Goal: Navigation & Orientation: Find specific page/section

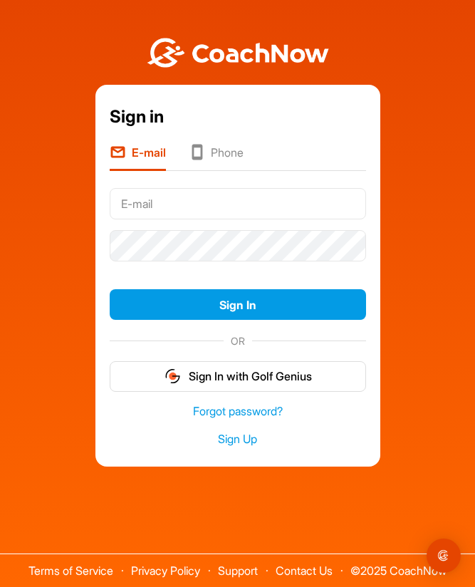
click at [192, 220] on input "text" at bounding box center [238, 203] width 257 height 31
type input "[EMAIL_ADDRESS][DOMAIN_NAME]"
click at [296, 309] on button "Sign In" at bounding box center [238, 304] width 257 height 31
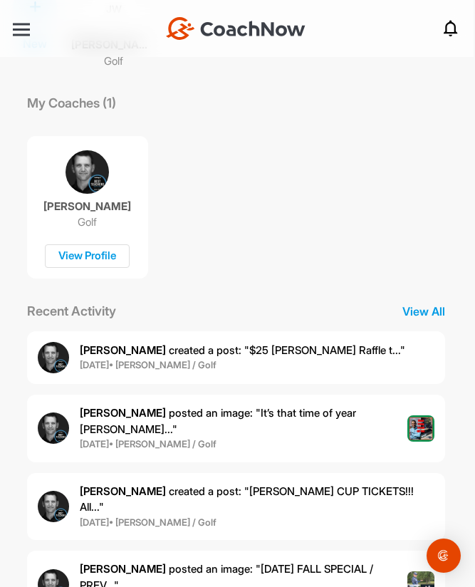
scroll to position [112, 0]
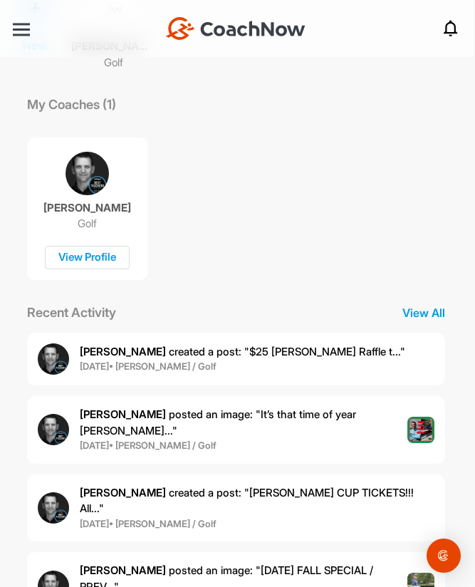
click at [430, 306] on p "View All" at bounding box center [423, 312] width 71 height 17
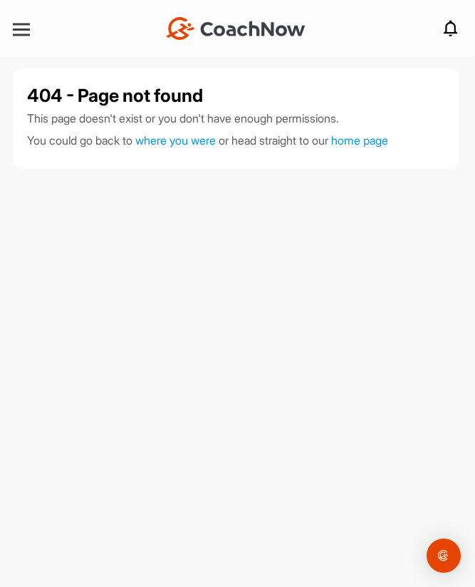
click at [198, 140] on span "where you were" at bounding box center [175, 140] width 81 height 14
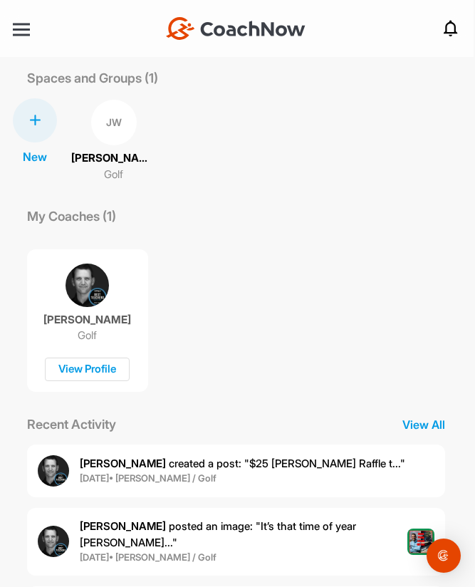
click at [123, 163] on p "James Williams" at bounding box center [114, 158] width 86 height 16
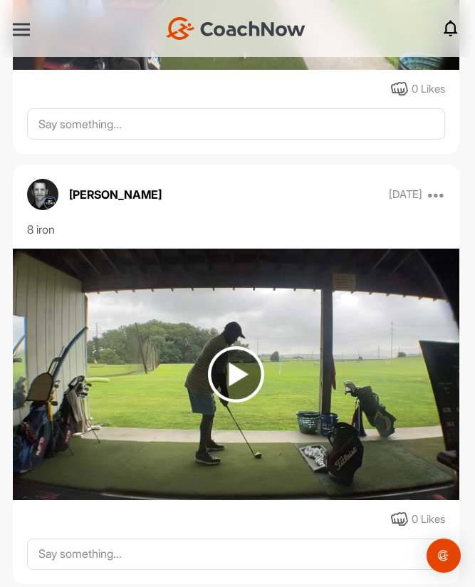
scroll to position [2398, 0]
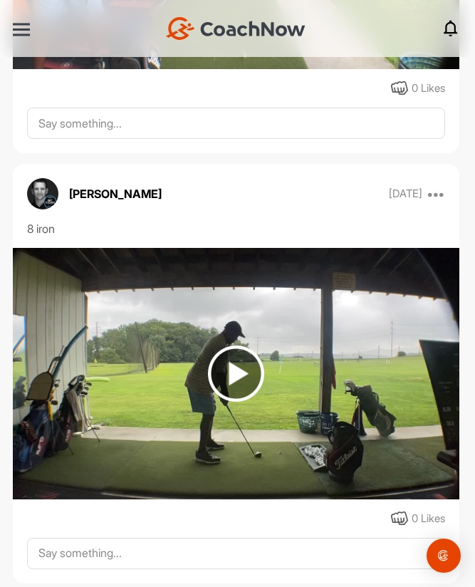
click at [244, 369] on img at bounding box center [236, 374] width 56 height 56
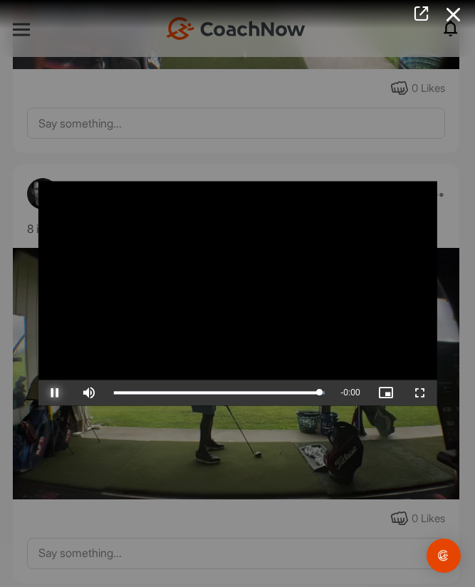
click at [172, 386] on div "Loaded : 100.00%" at bounding box center [219, 394] width 226 height 26
click at [227, 580] on div at bounding box center [237, 293] width 475 height 587
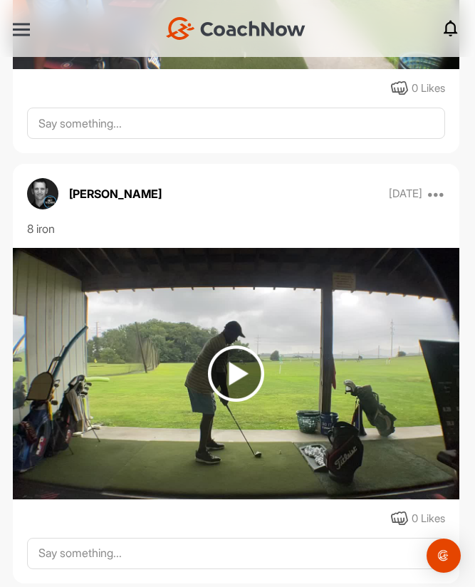
click at [236, 378] on img at bounding box center [236, 374] width 56 height 56
